Goal: Information Seeking & Learning: Learn about a topic

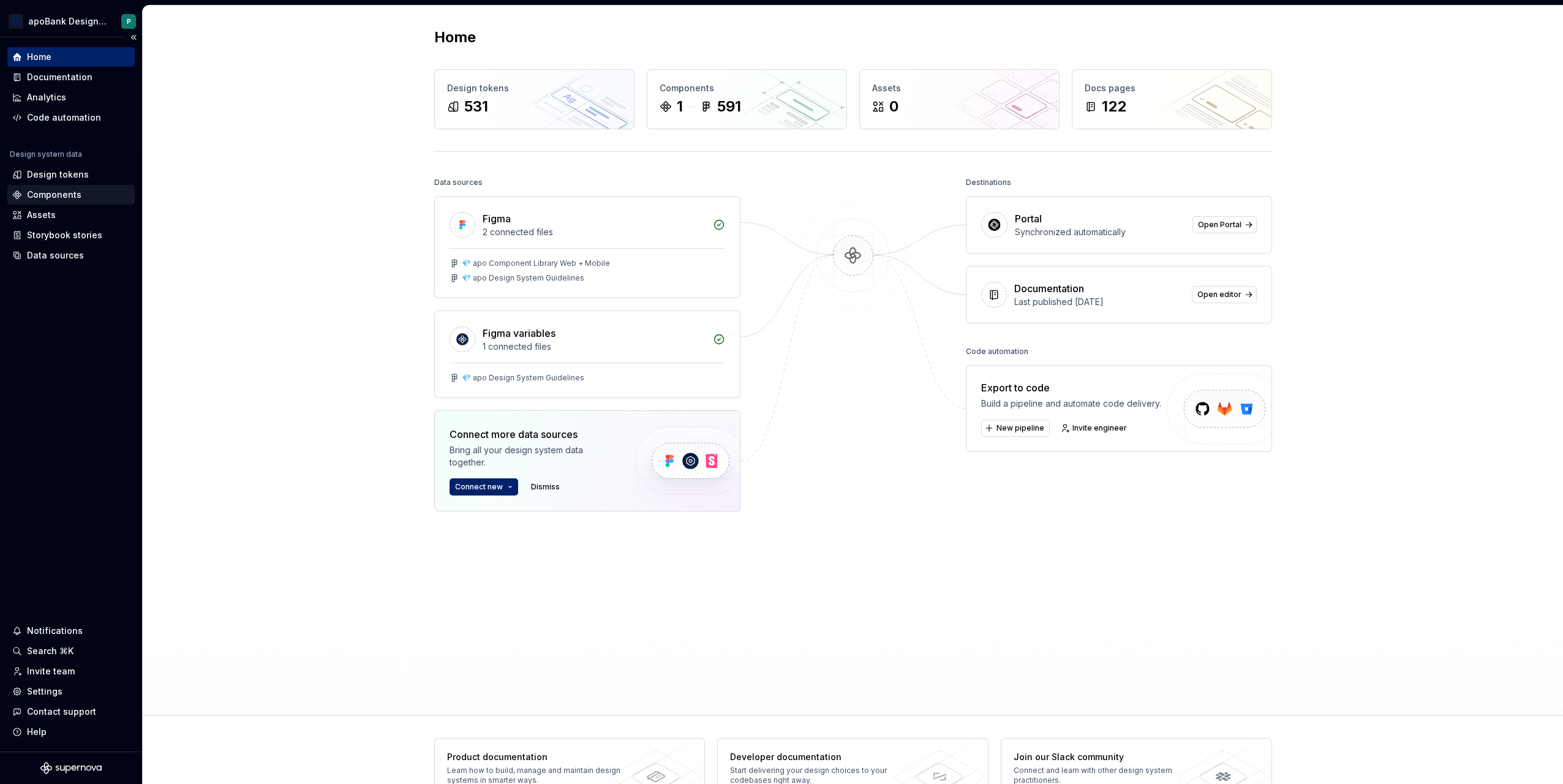
click at [64, 190] on div "Components" at bounding box center [54, 195] width 54 height 13
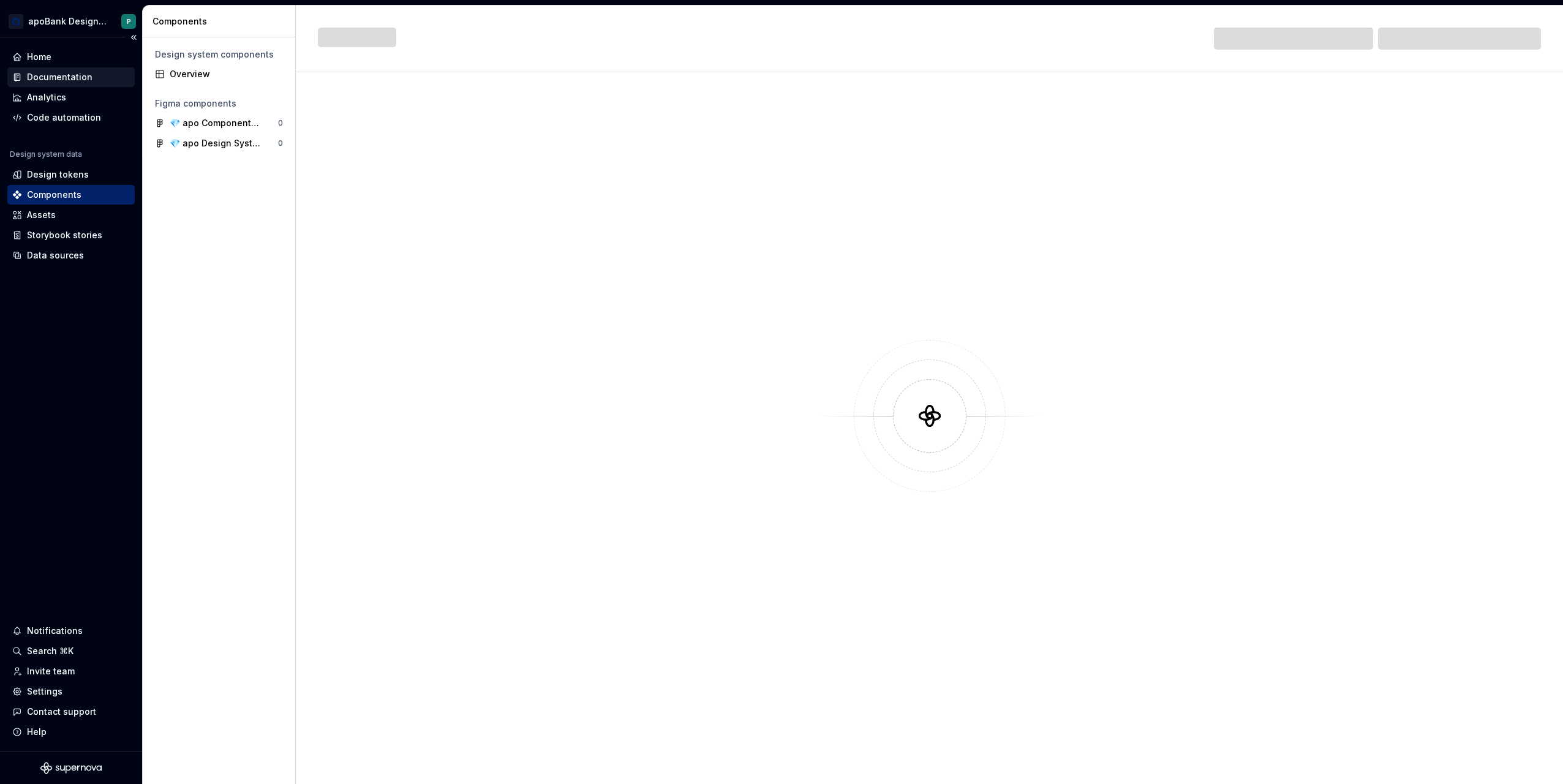
click at [78, 79] on div "Documentation" at bounding box center [60, 77] width 65 height 13
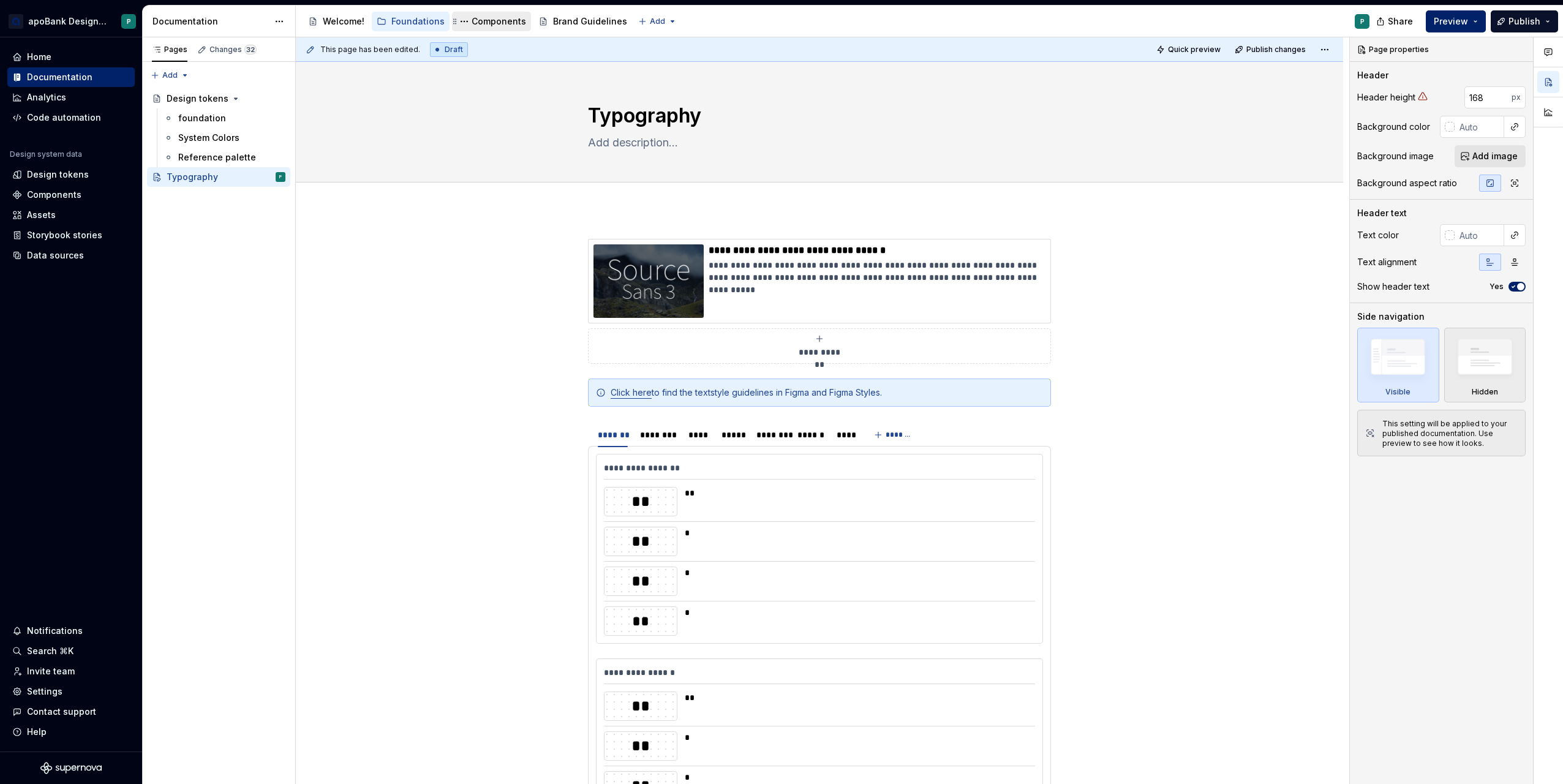
click at [483, 23] on div "Components" at bounding box center [499, 22] width 54 height 13
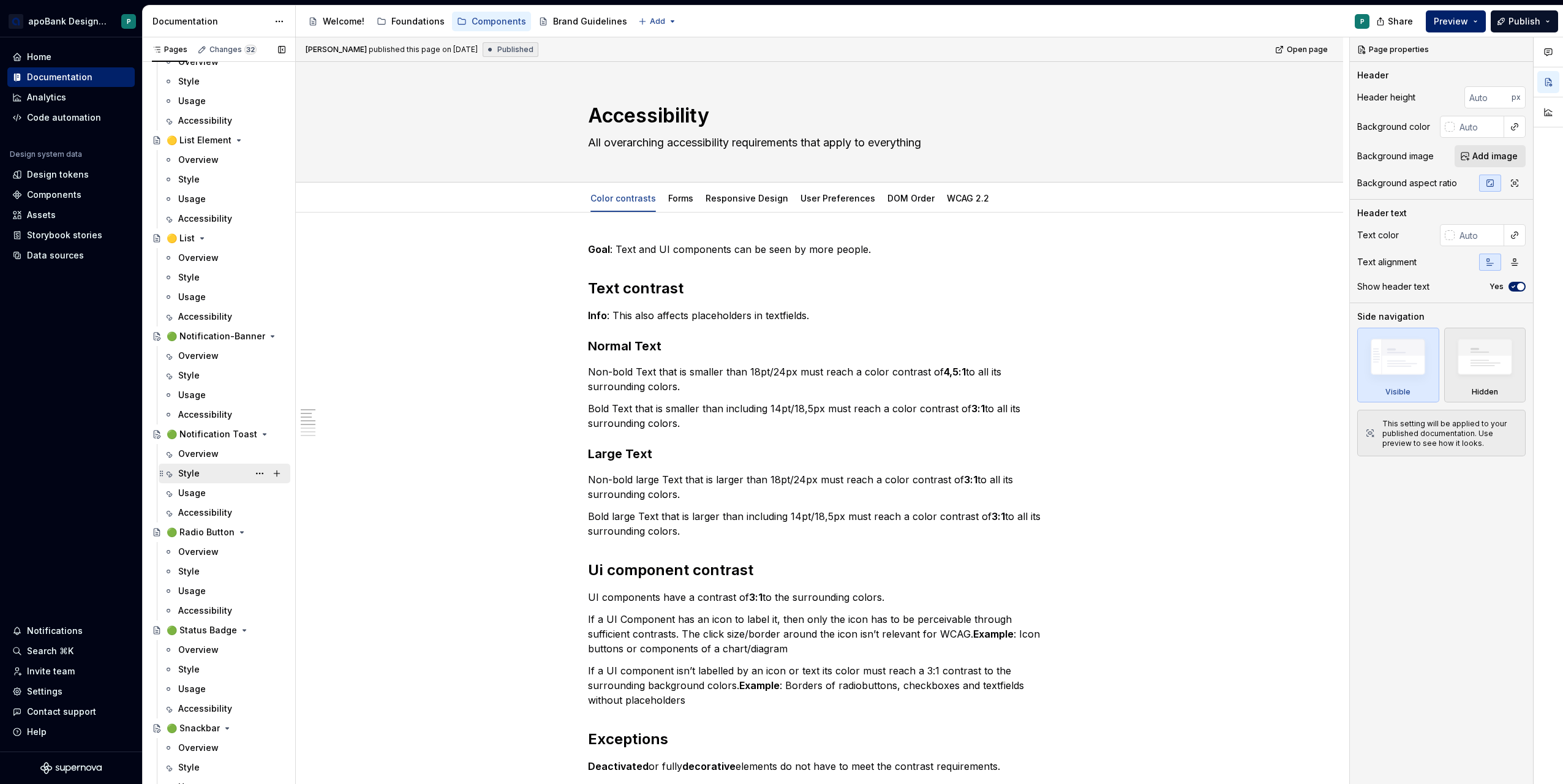
scroll to position [1530, 0]
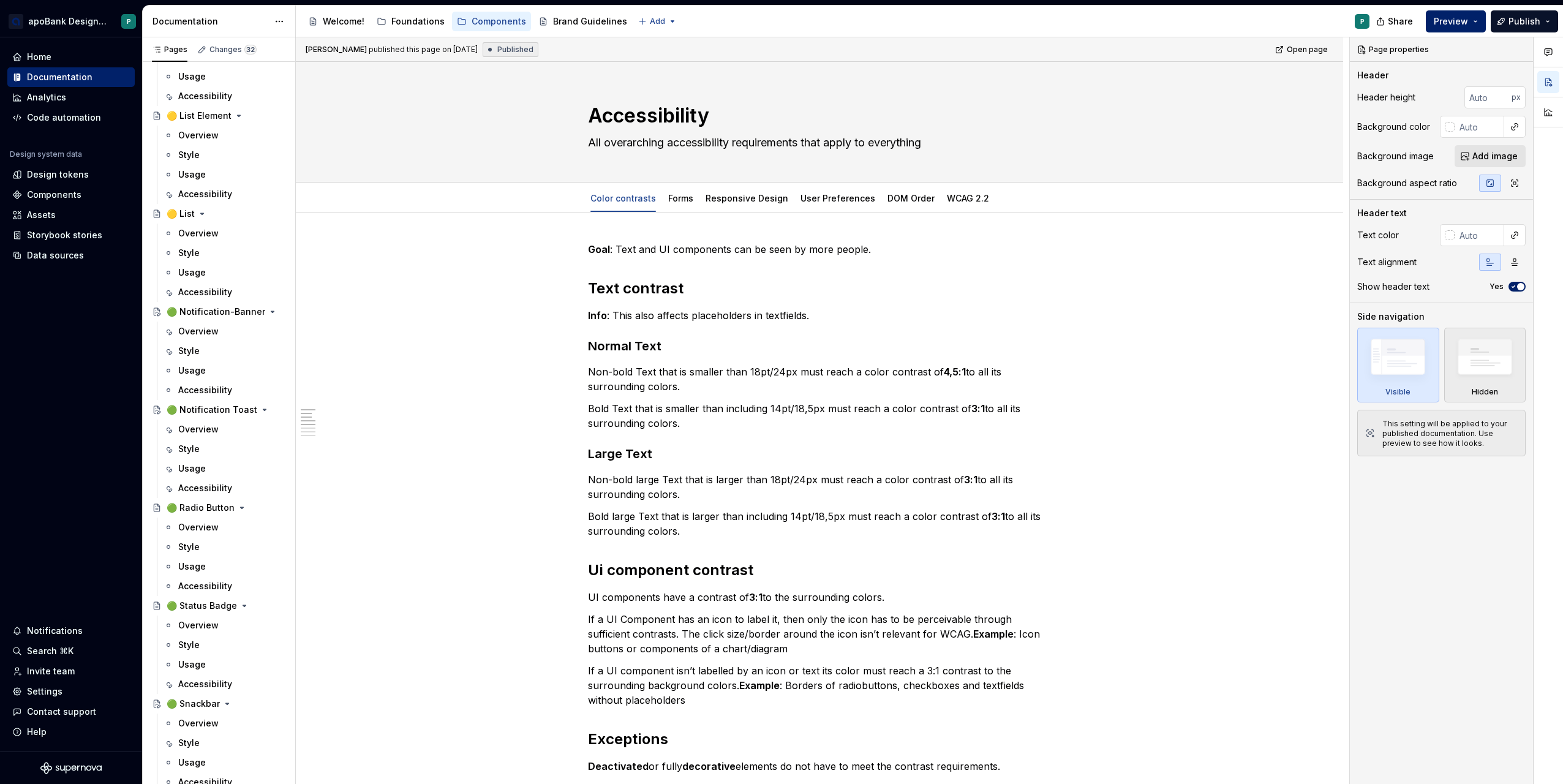
drag, startPoint x: 203, startPoint y: 432, endPoint x: 304, endPoint y: 396, distance: 107.2
click at [203, 432] on div "Overview" at bounding box center [198, 429] width 40 height 13
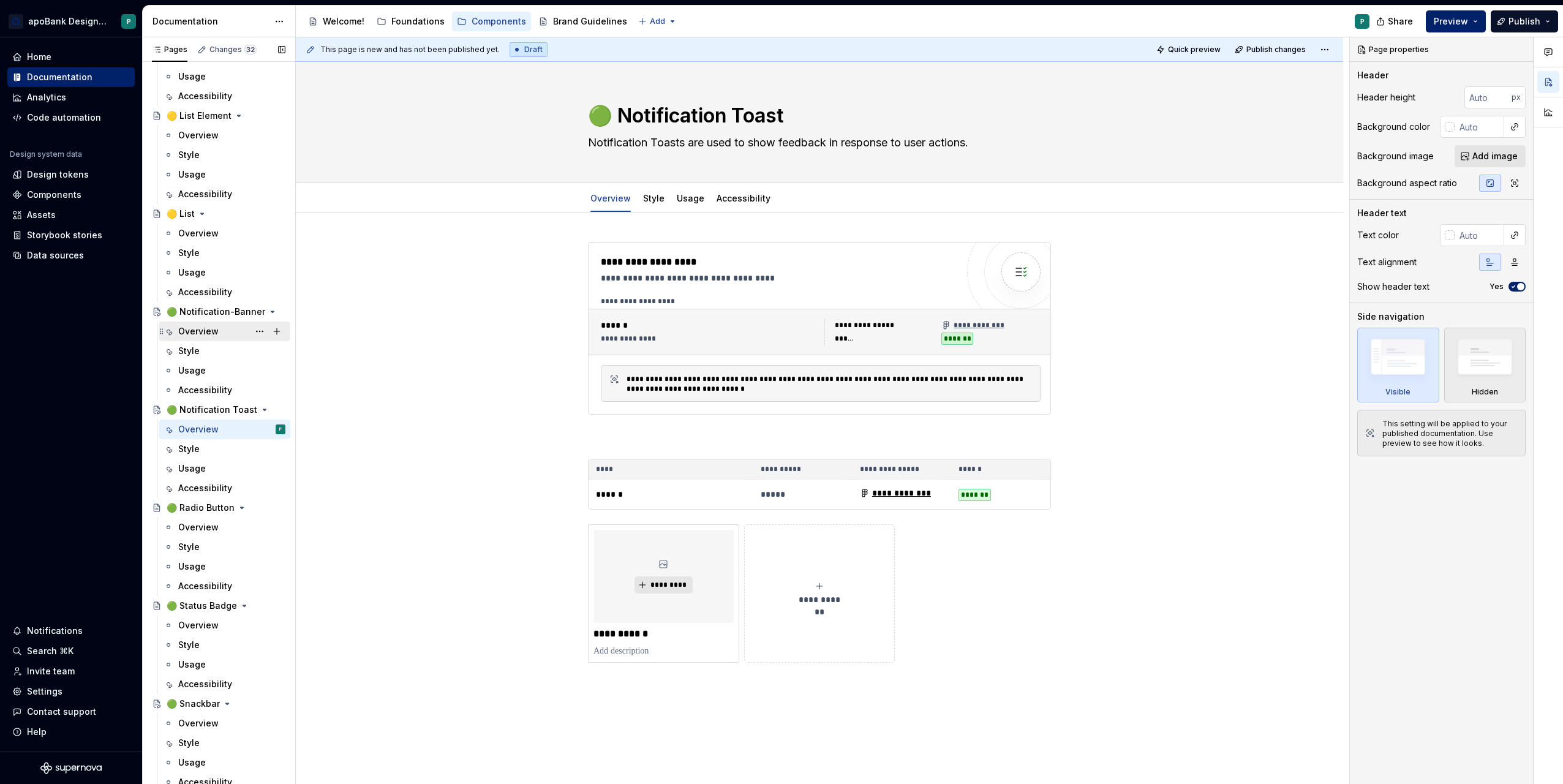
click at [204, 325] on div "Overview" at bounding box center [198, 331] width 40 height 13
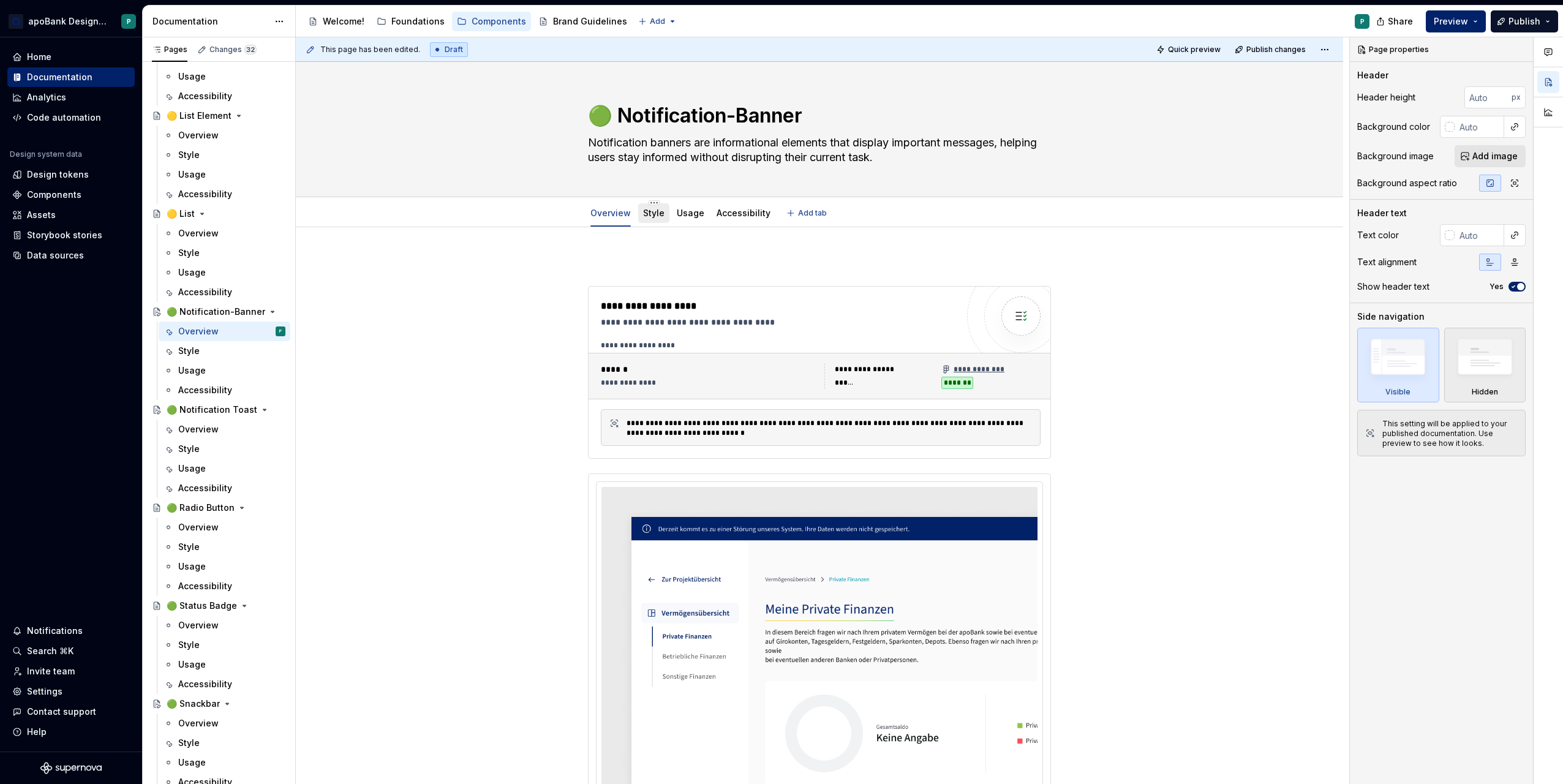
click at [657, 211] on link "Style" at bounding box center [653, 212] width 22 height 10
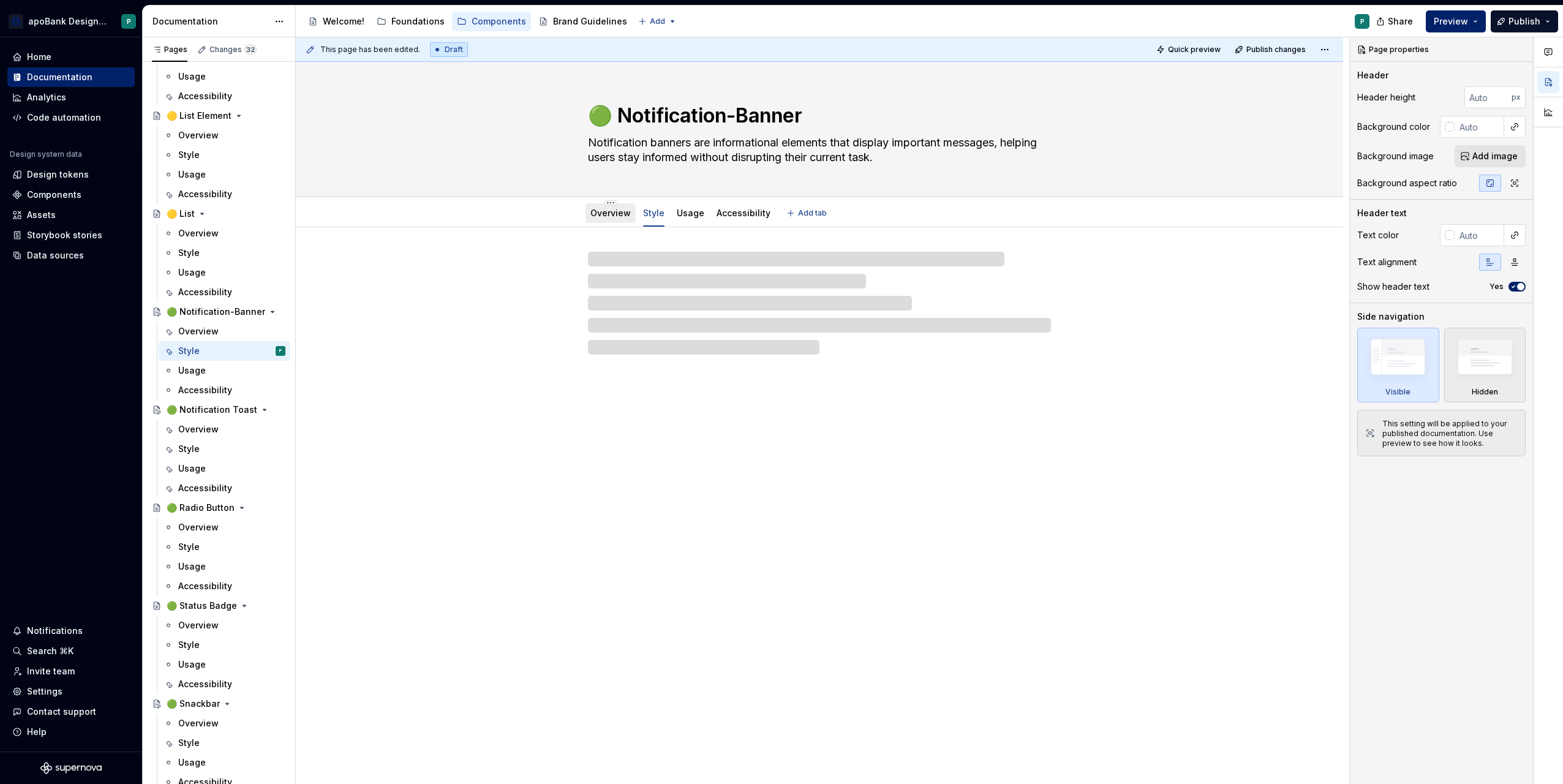
click at [606, 214] on link "Overview" at bounding box center [610, 212] width 40 height 10
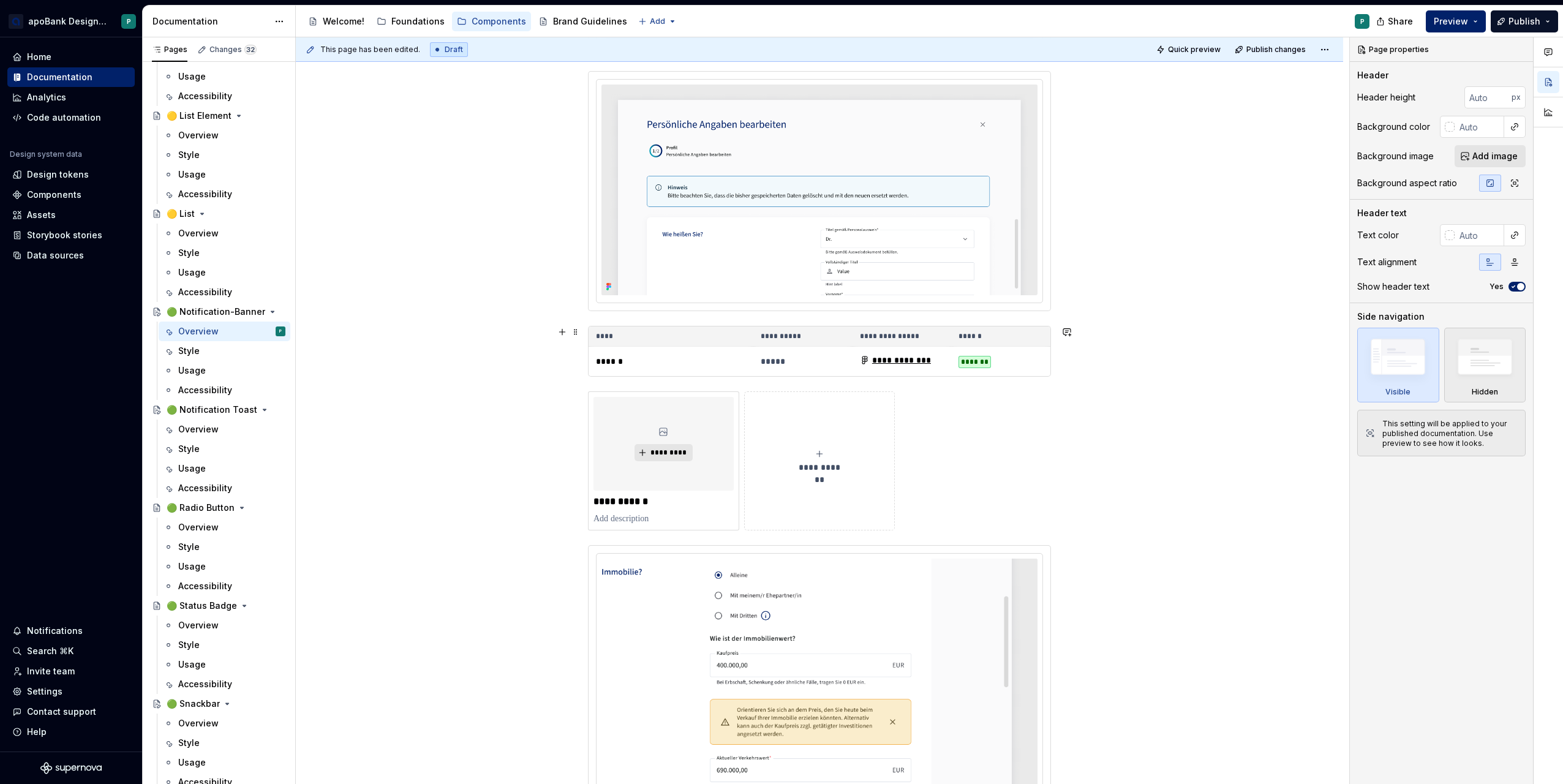
scroll to position [796, 0]
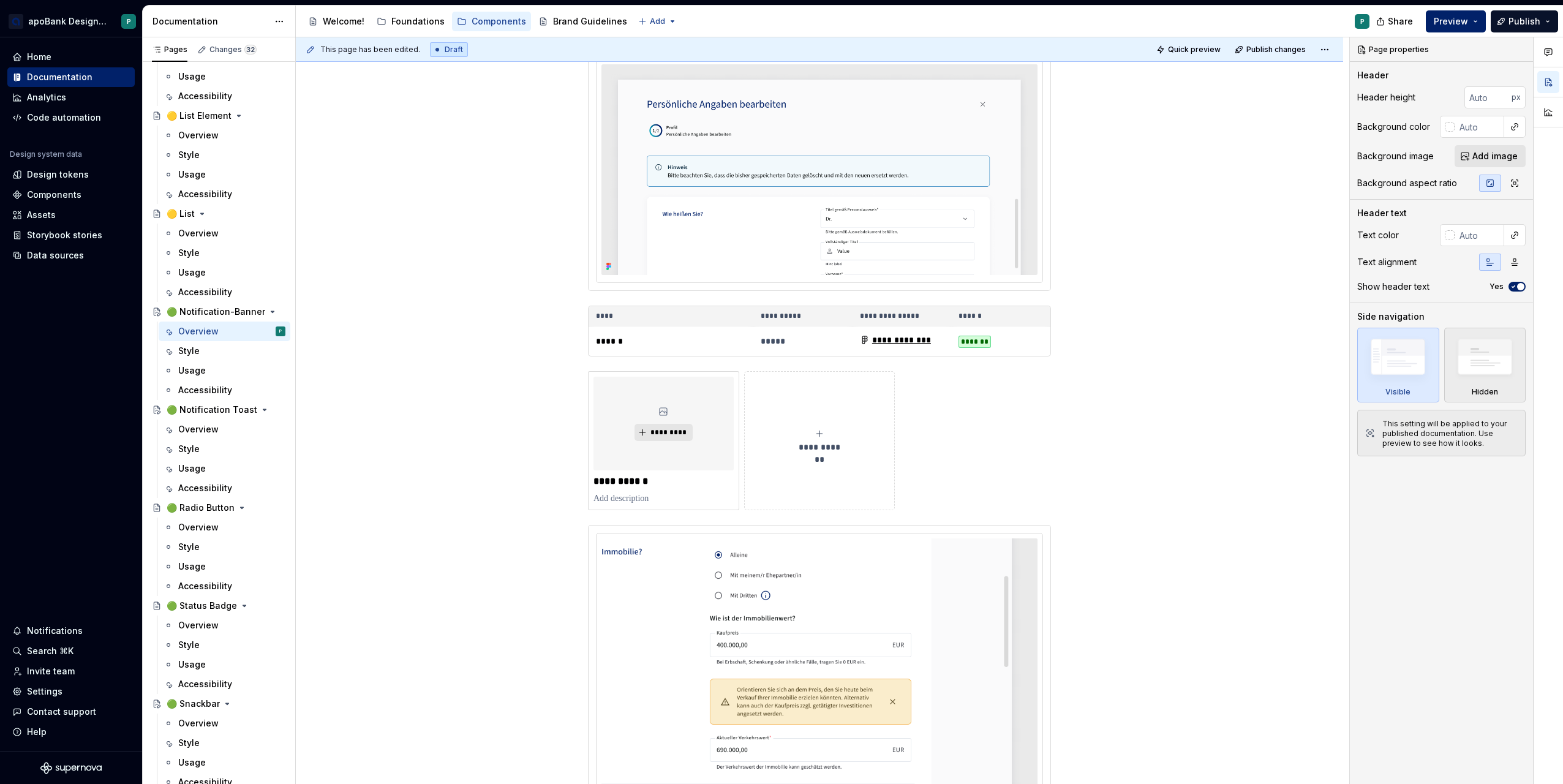
type textarea "*"
